Goal: Task Accomplishment & Management: Manage account settings

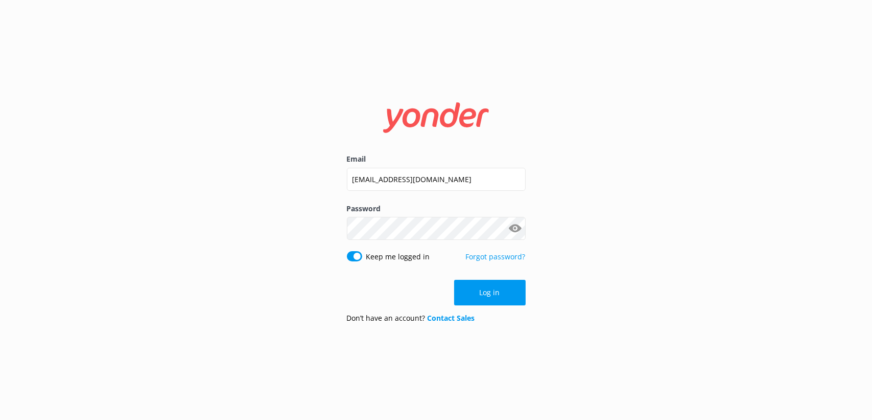
drag, startPoint x: 0, startPoint y: 0, endPoint x: 381, endPoint y: 175, distance: 419.3
click at [381, 175] on input "[EMAIL_ADDRESS][DOMAIN_NAME]" at bounding box center [436, 179] width 179 height 23
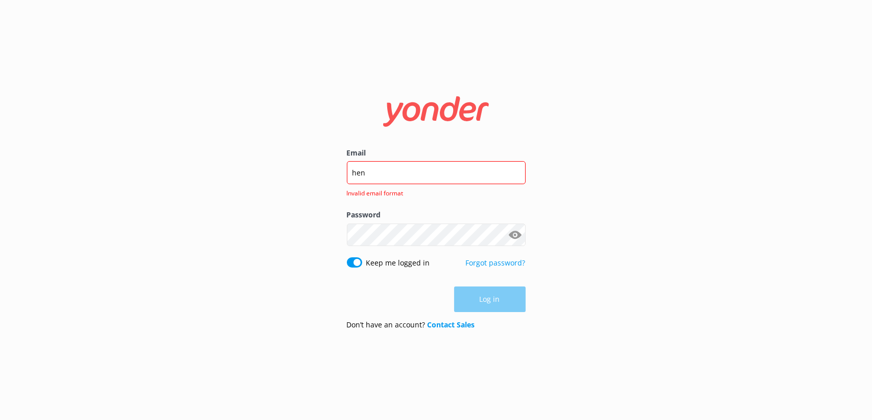
type input "[EMAIL_ADDRESS][PERSON_NAME][DOMAIN_NAME]"
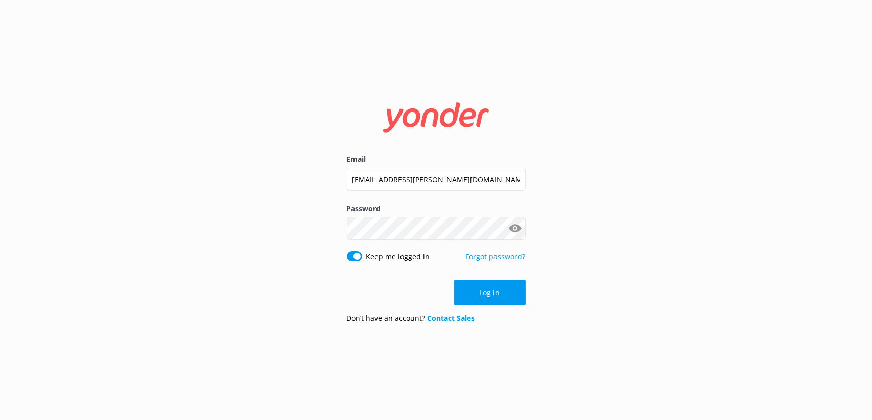
click at [351, 255] on input "Keep me logged in" at bounding box center [354, 256] width 15 height 10
checkbox input "false"
click button "Log in" at bounding box center [490, 293] width 72 height 26
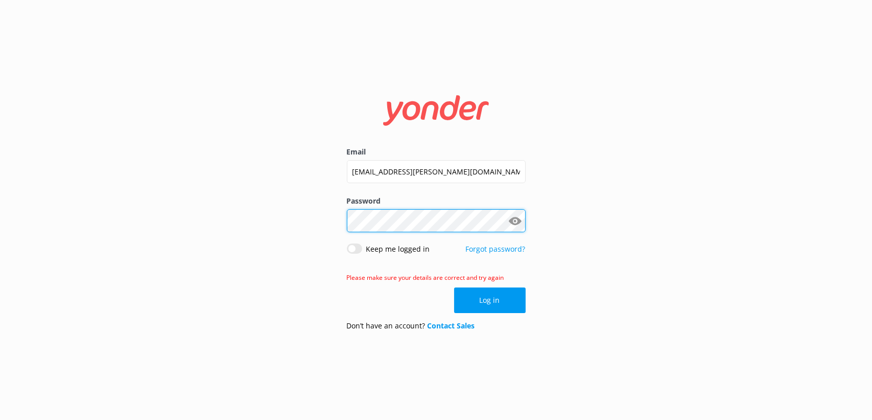
click button "Log in" at bounding box center [490, 300] width 72 height 26
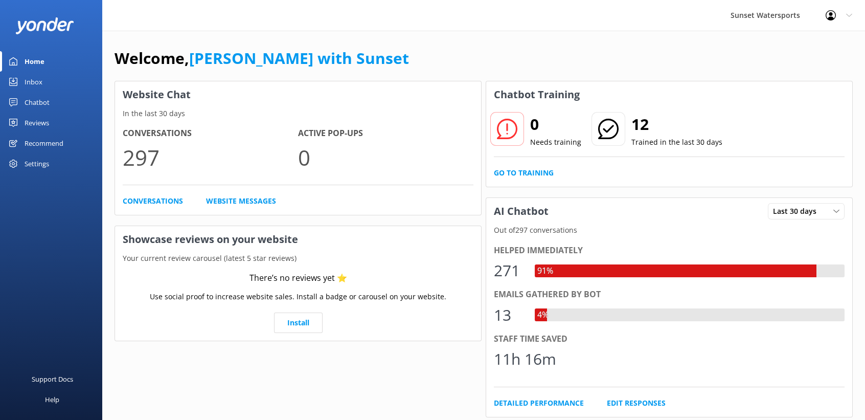
click at [47, 77] on link "Inbox" at bounding box center [51, 82] width 102 height 20
